Goal: Transaction & Acquisition: Register for event/course

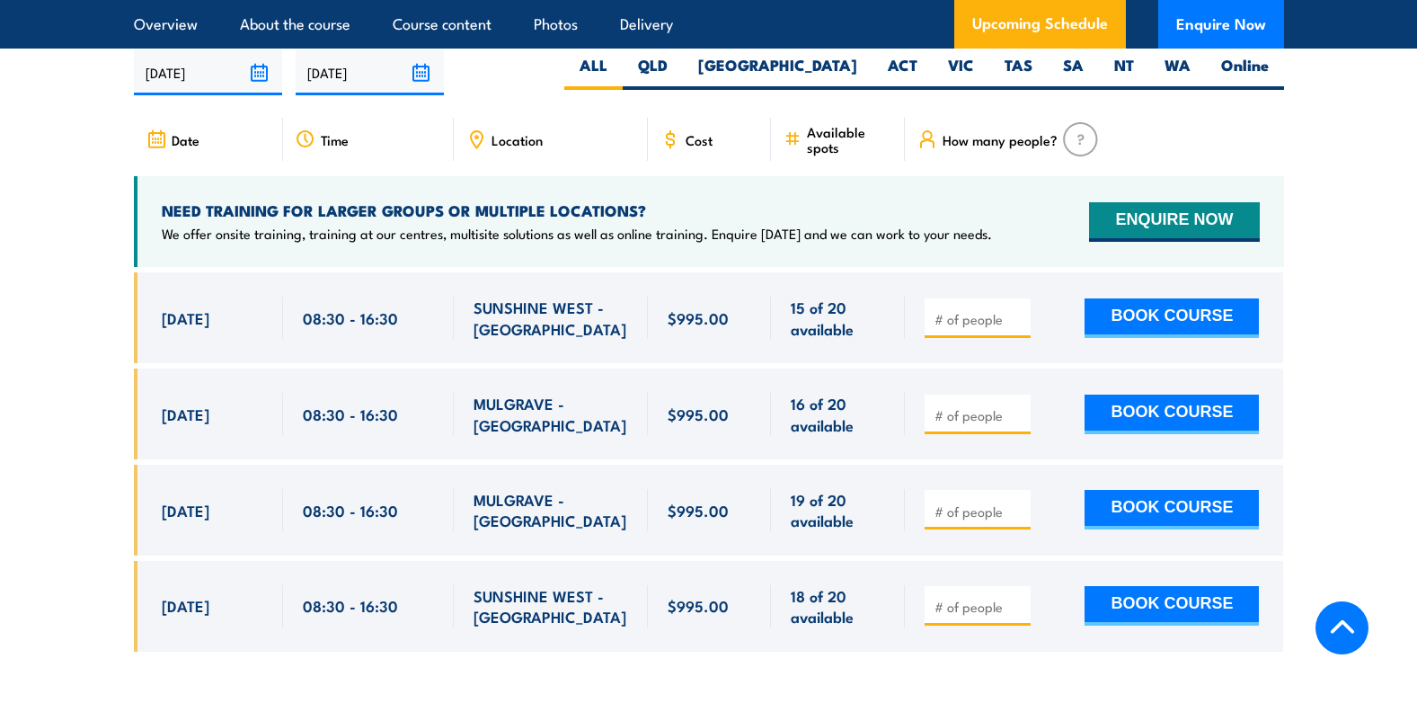
scroll to position [3146, 0]
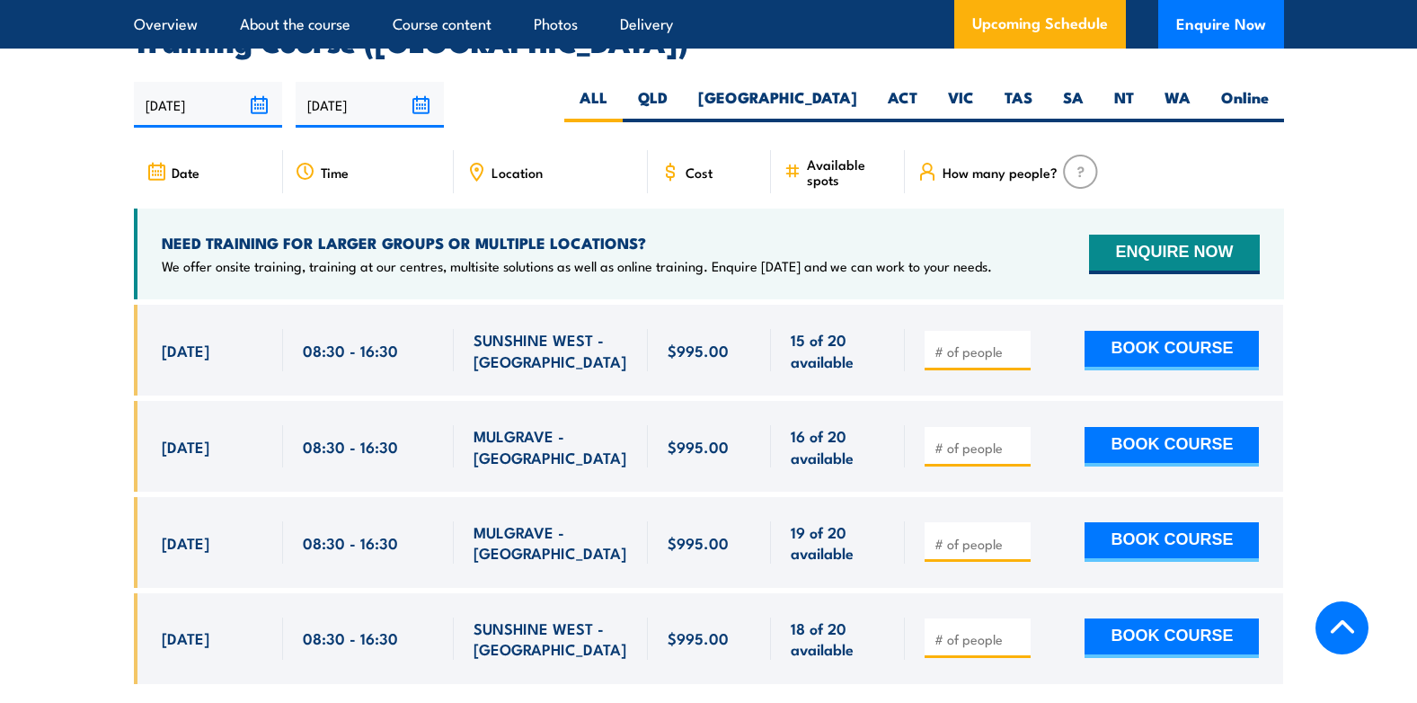
click at [200, 436] on span "[DATE]" at bounding box center [186, 446] width 48 height 21
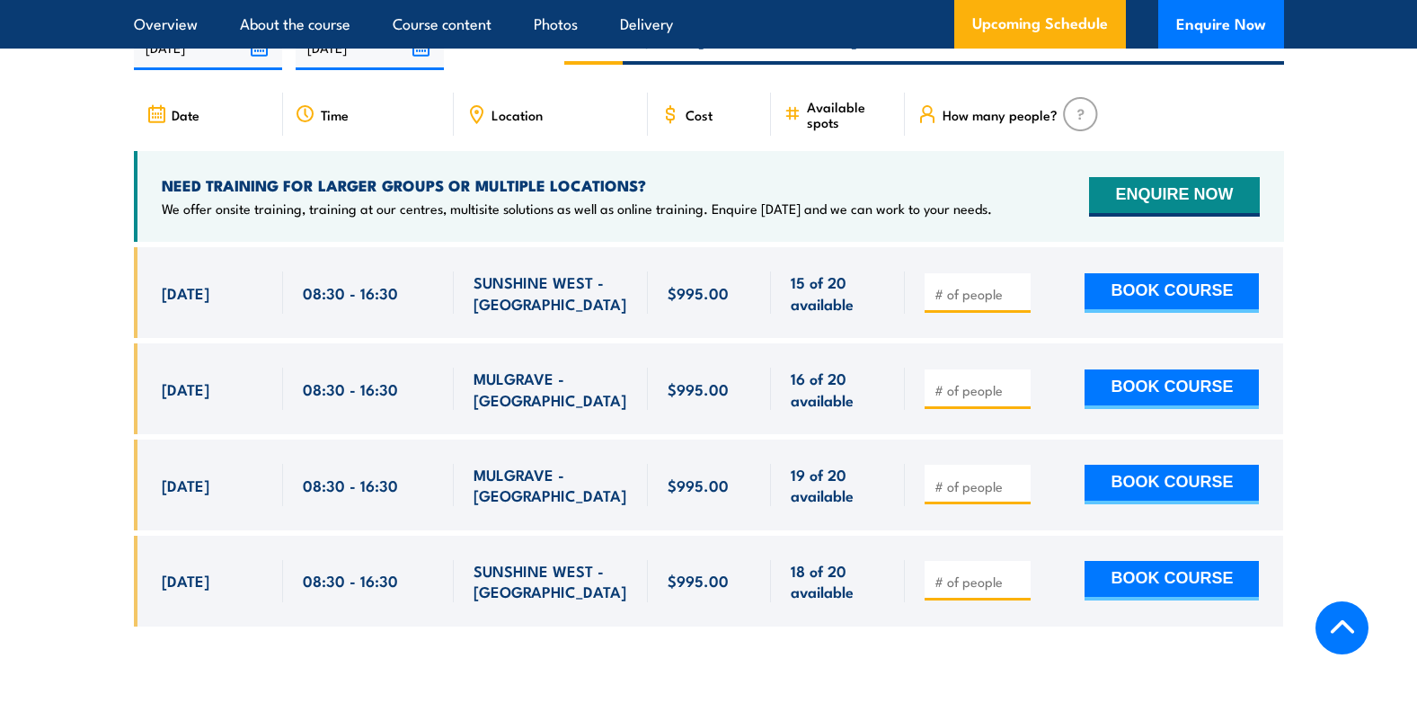
scroll to position [3236, 0]
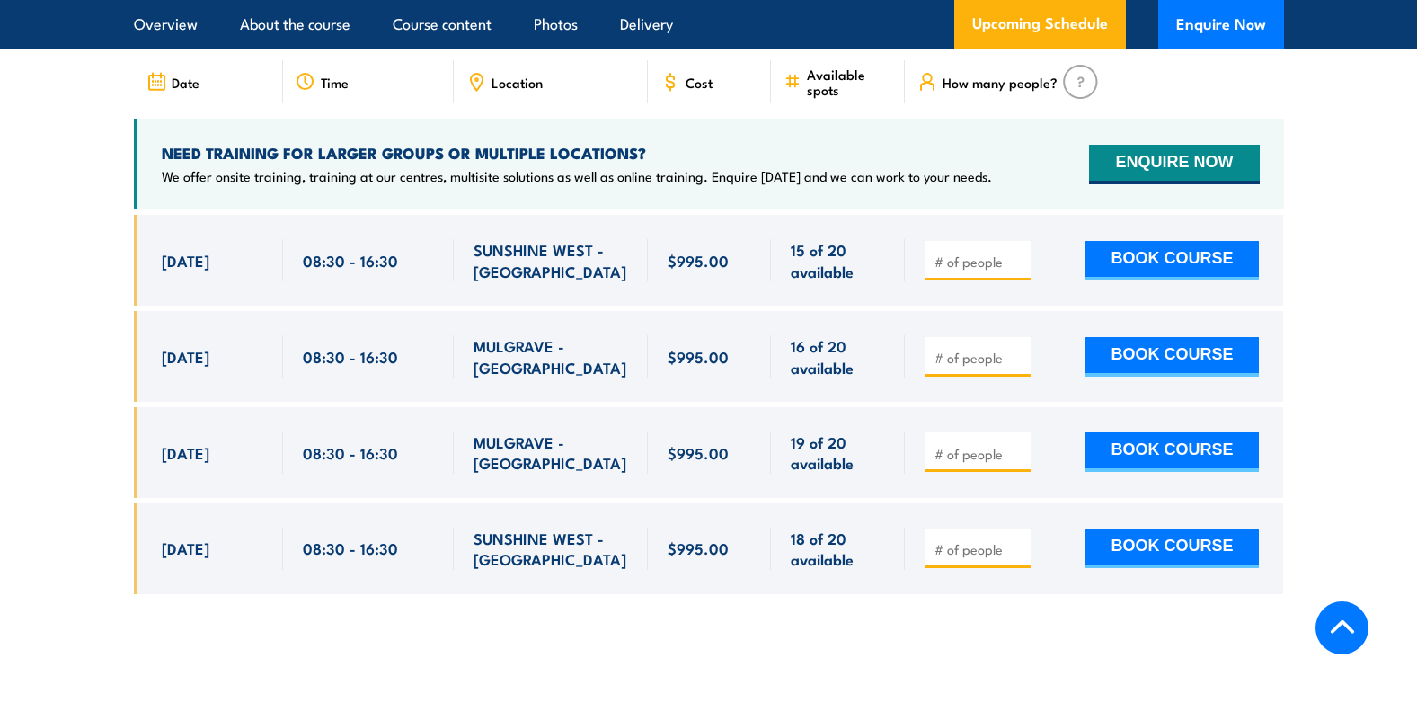
click at [209, 346] on span "[DATE]" at bounding box center [186, 356] width 48 height 21
click at [1164, 344] on button "BOOK COURSE" at bounding box center [1172, 357] width 174 height 40
type input "1"
click at [1014, 349] on input "1" at bounding box center [980, 358] width 90 height 18
click at [1161, 337] on button "BOOK COURSE" at bounding box center [1172, 357] width 174 height 40
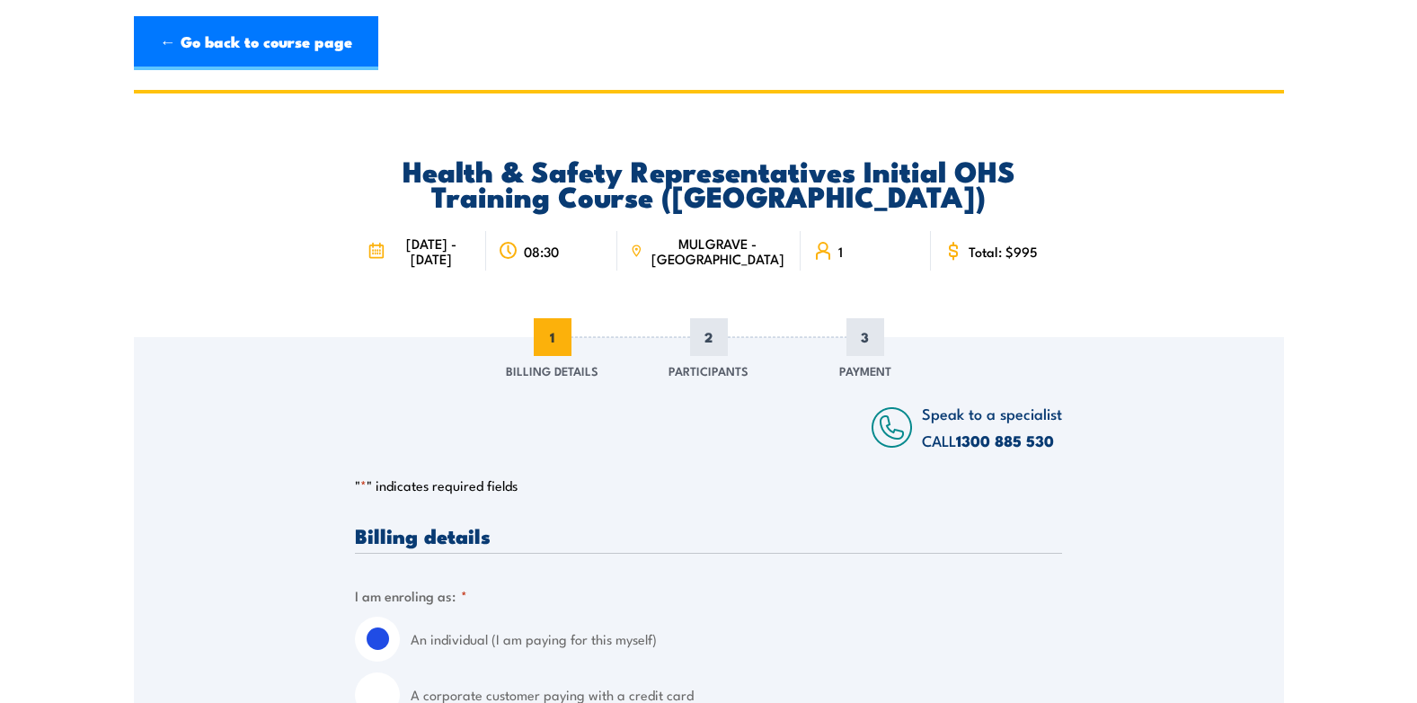
scroll to position [449, 0]
